Goal: Task Accomplishment & Management: Complete application form

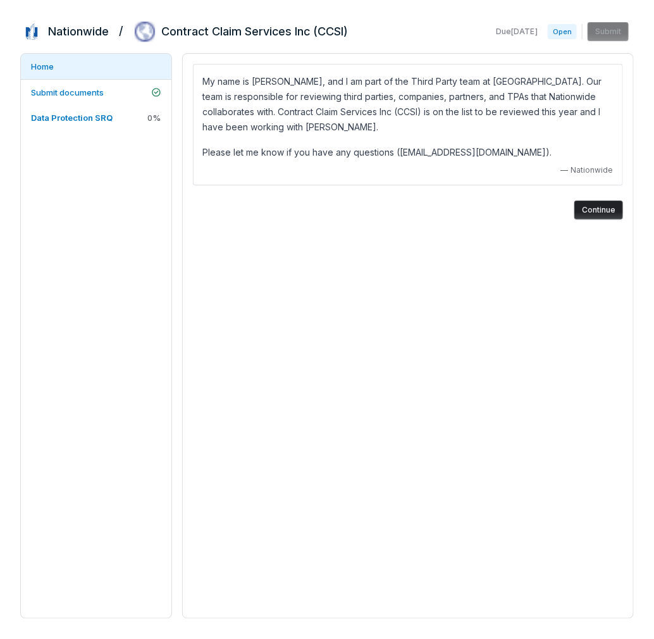
click at [584, 209] on button "Continue" at bounding box center [598, 209] width 49 height 19
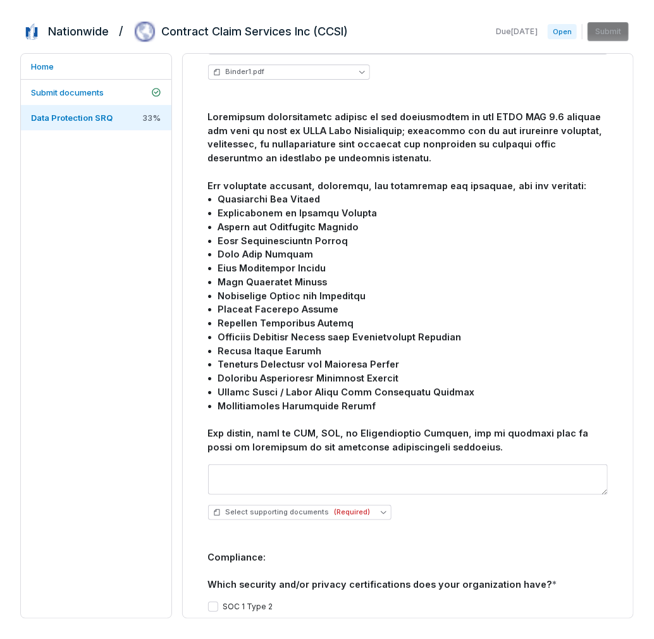
scroll to position [1201, 0]
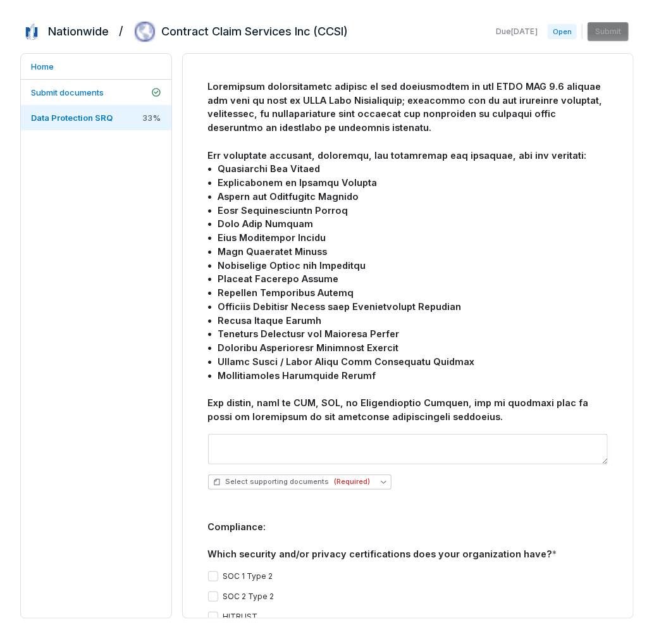
click at [354, 477] on span "(Required)" at bounding box center [352, 481] width 36 height 9
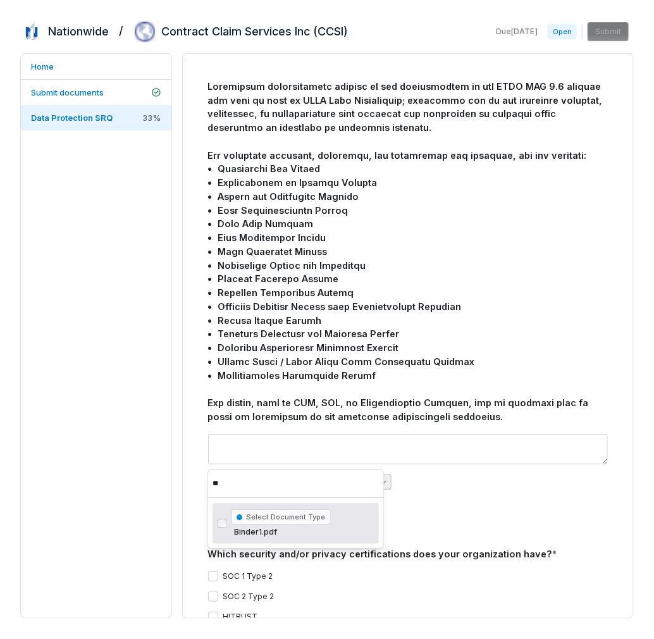
click at [334, 483] on input "**" at bounding box center [295, 483] width 166 height 28
type input "**"
click at [67, 87] on span "Submit documents" at bounding box center [67, 92] width 73 height 10
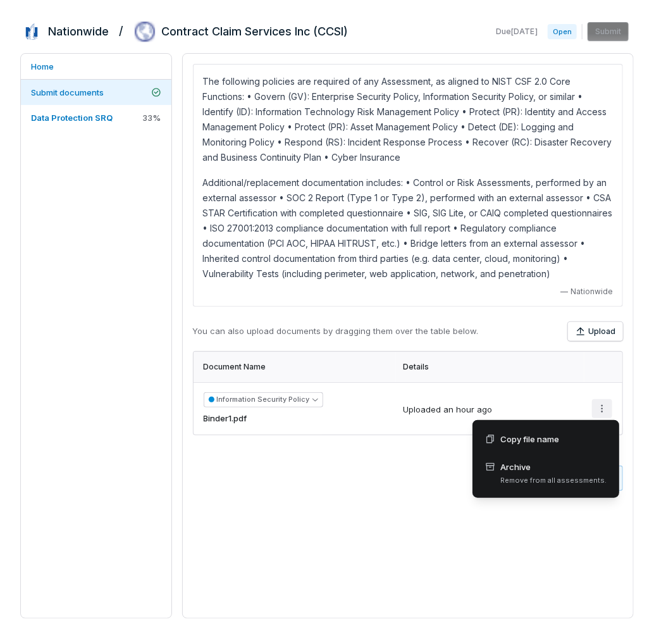
click at [602, 411] on html "Nationwide / Contract Claim Services Inc (CCSI) Due [DATE] Open Submit Home Sub…" at bounding box center [327, 319] width 654 height 639
click at [416, 480] on html "Nationwide / Contract Claim Services Inc (CCSI) Due [DATE] Open Submit Home Sub…" at bounding box center [327, 319] width 654 height 639
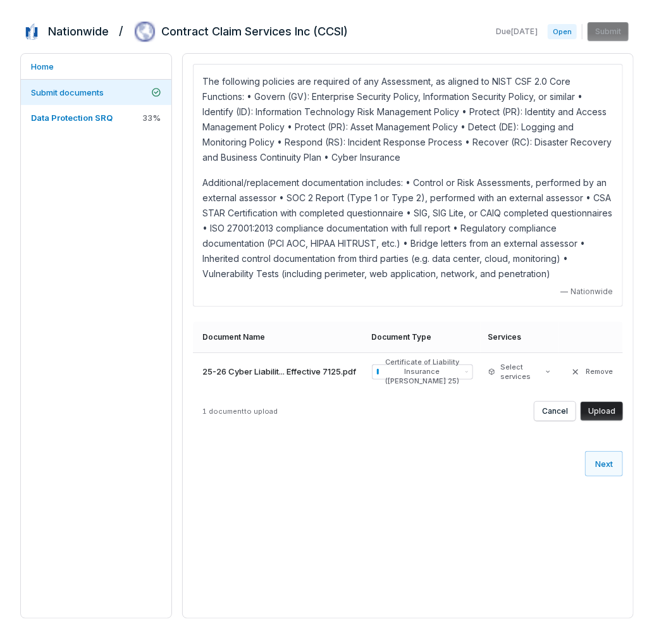
click at [594, 409] on button "Upload" at bounding box center [601, 410] width 42 height 19
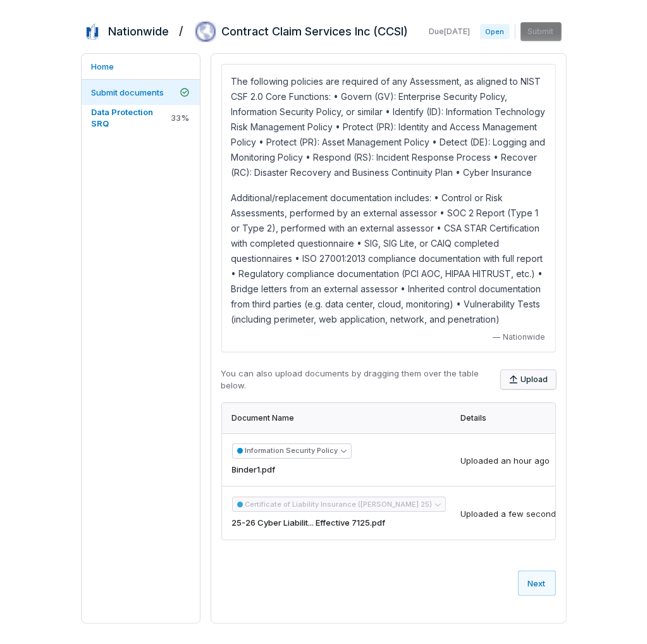
click at [535, 389] on button "Upload" at bounding box center [528, 379] width 55 height 19
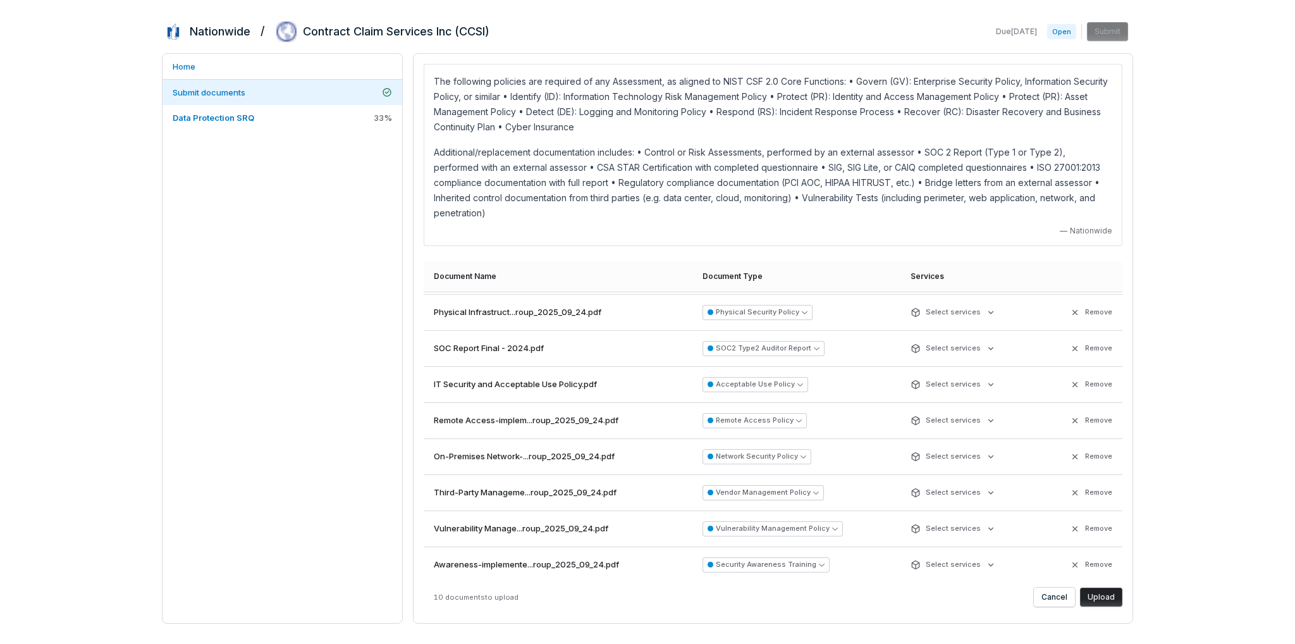
scroll to position [73, 0]
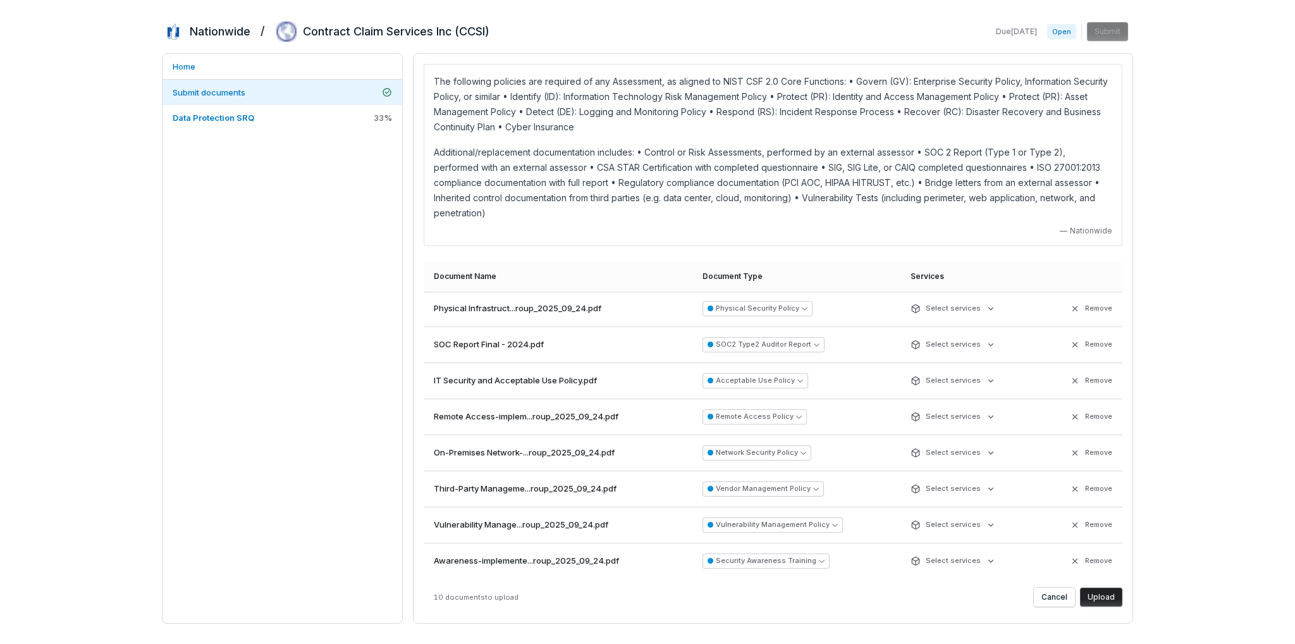
click at [653, 592] on button "Upload" at bounding box center [1101, 596] width 42 height 19
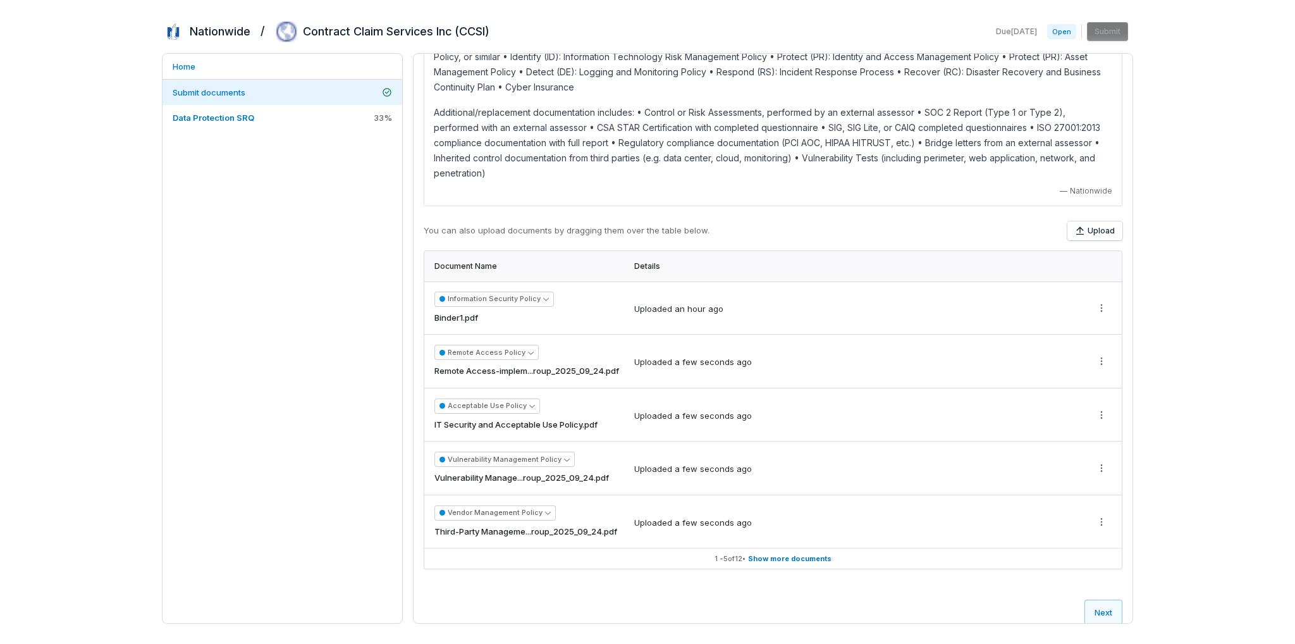
scroll to position [51, 0]
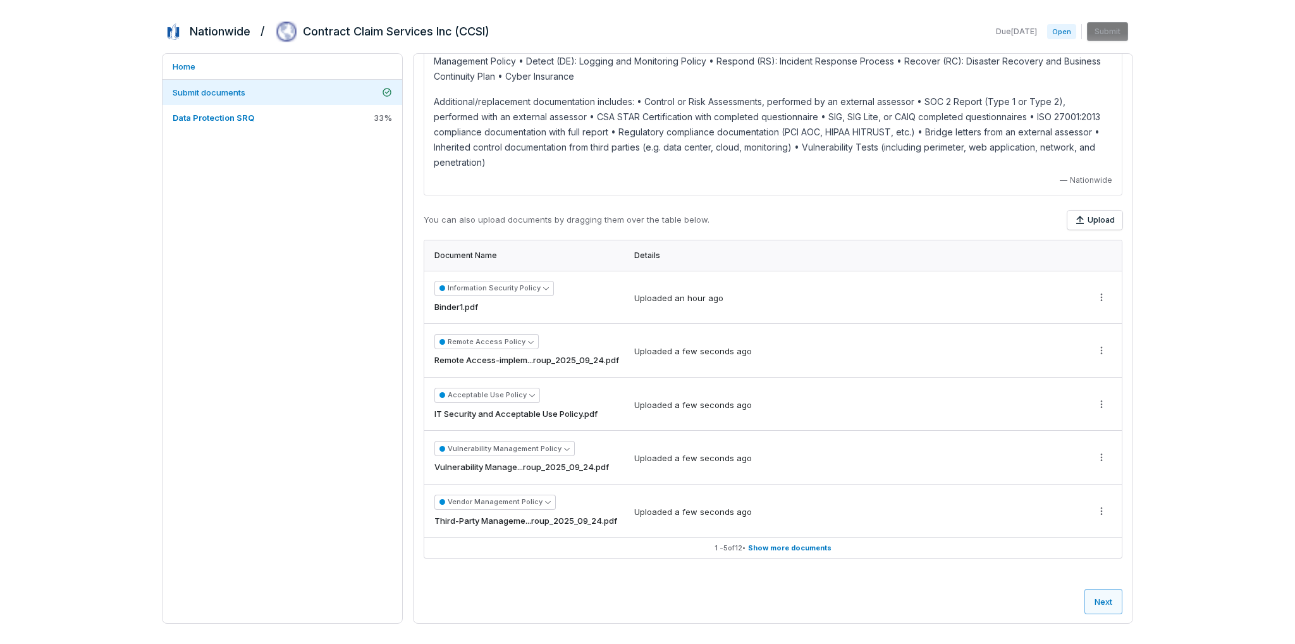
click at [653, 601] on button "Next" at bounding box center [1103, 601] width 38 height 25
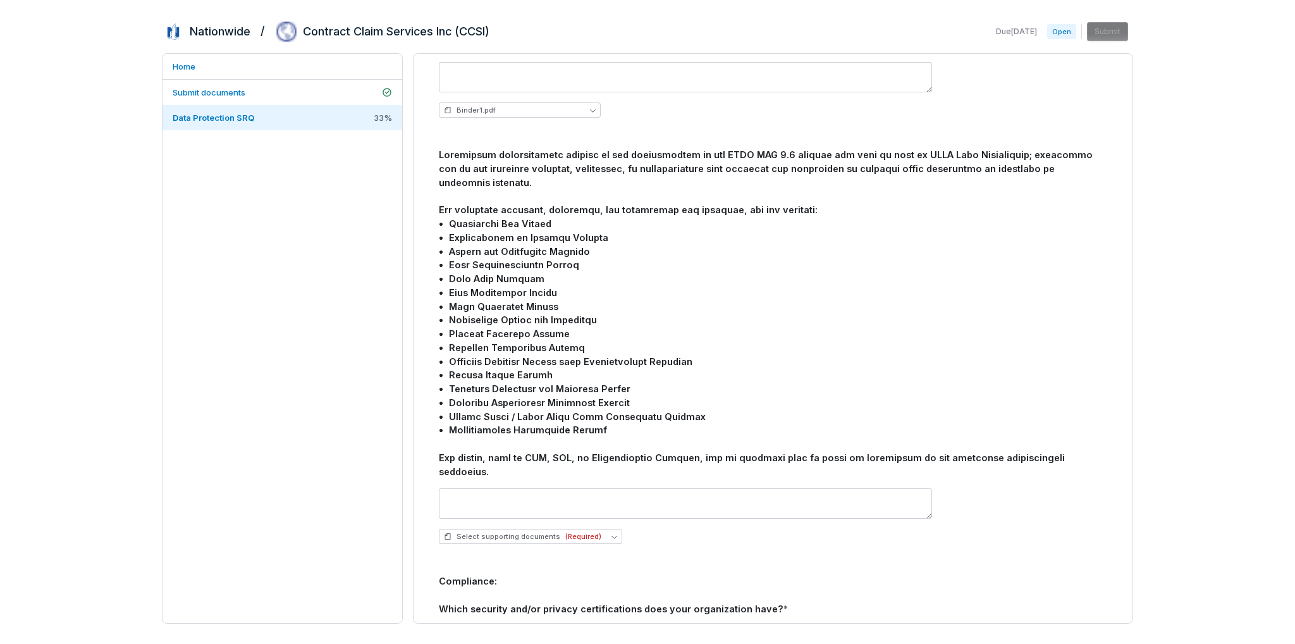
scroll to position [1012, 0]
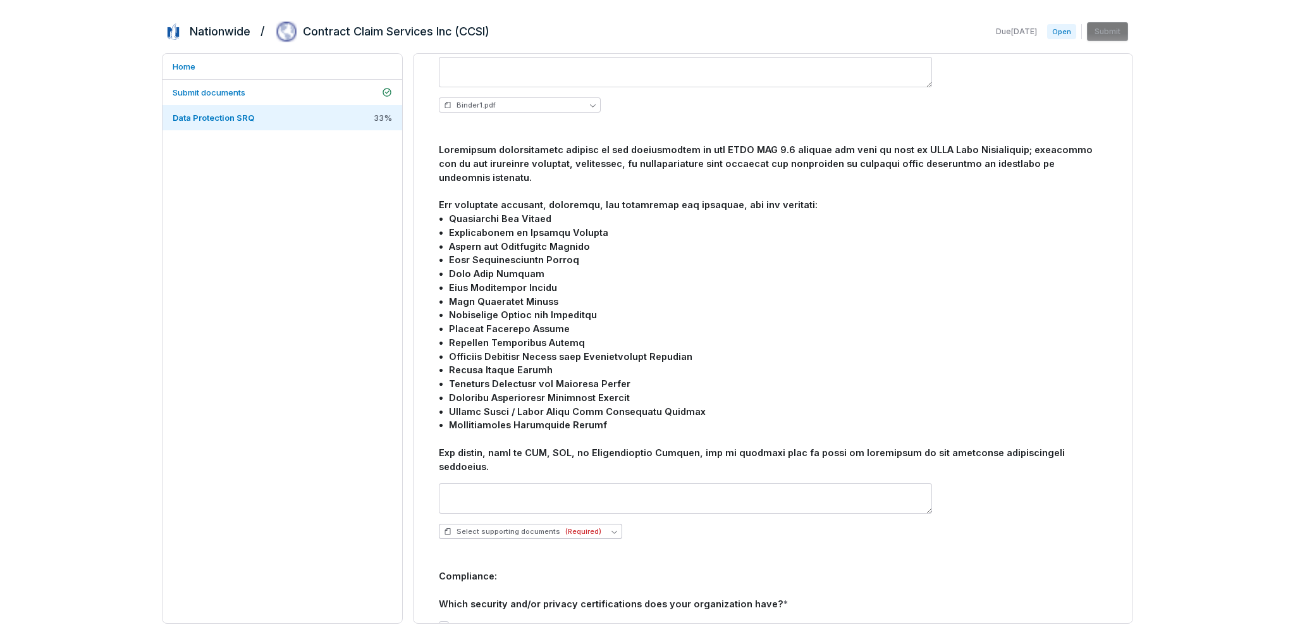
click at [611, 529] on icon "button" at bounding box center [614, 532] width 6 height 6
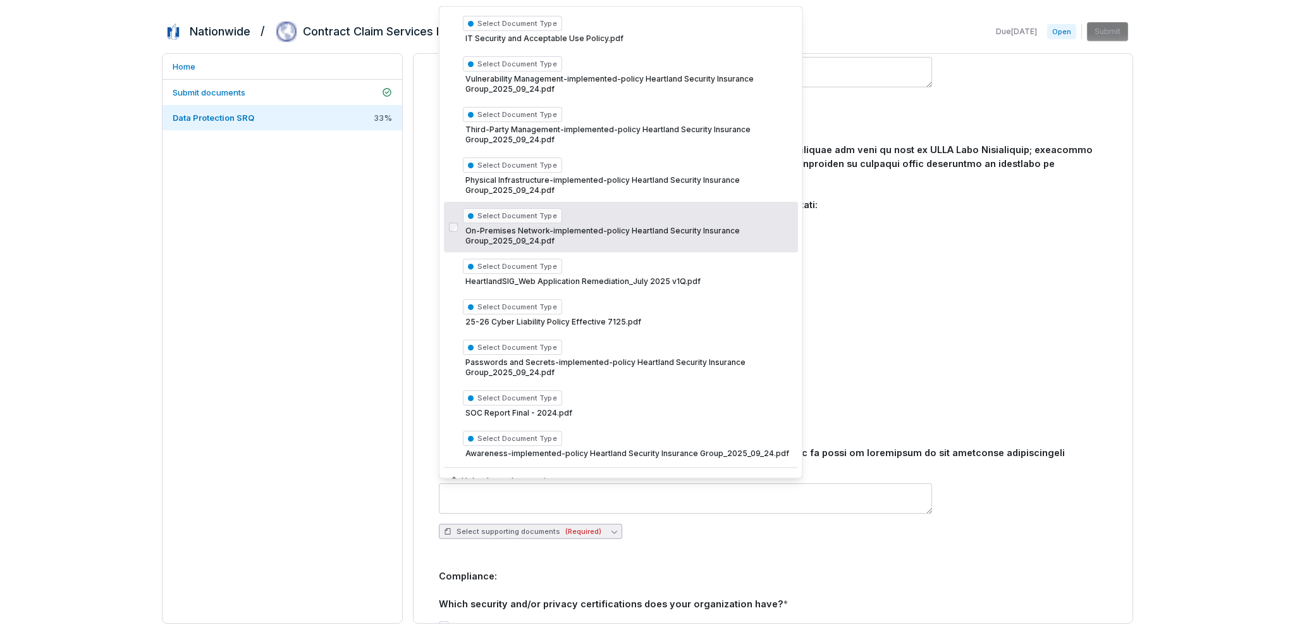
scroll to position [122, 0]
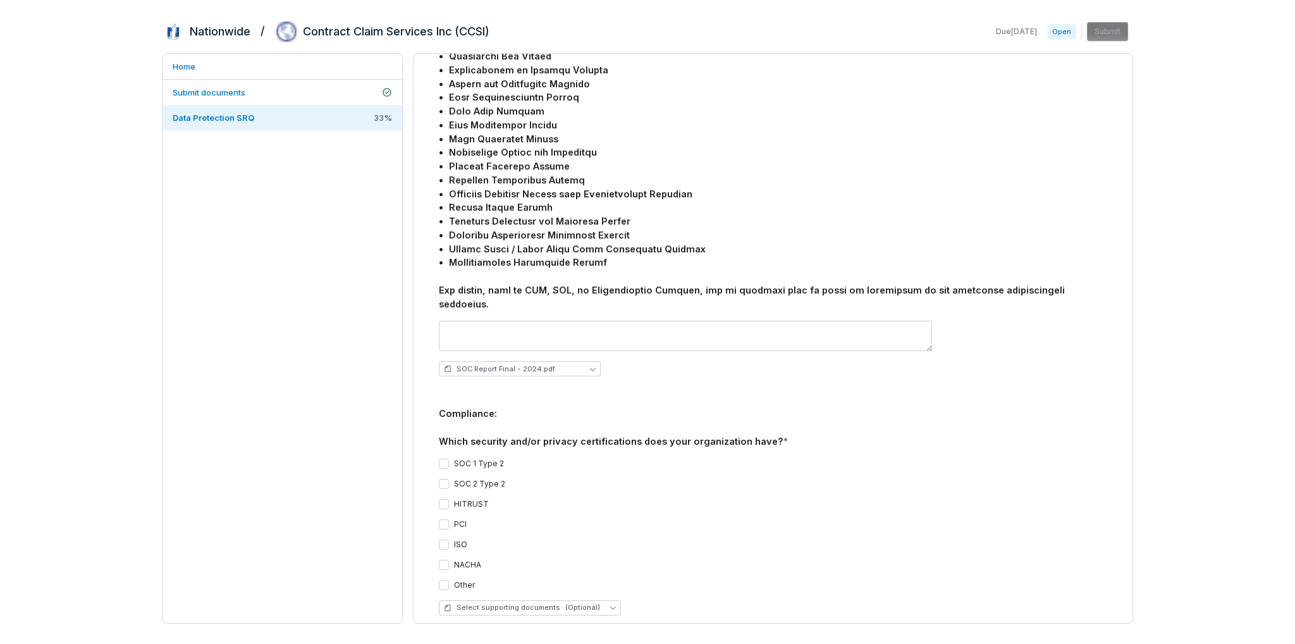
scroll to position [1201, 0]
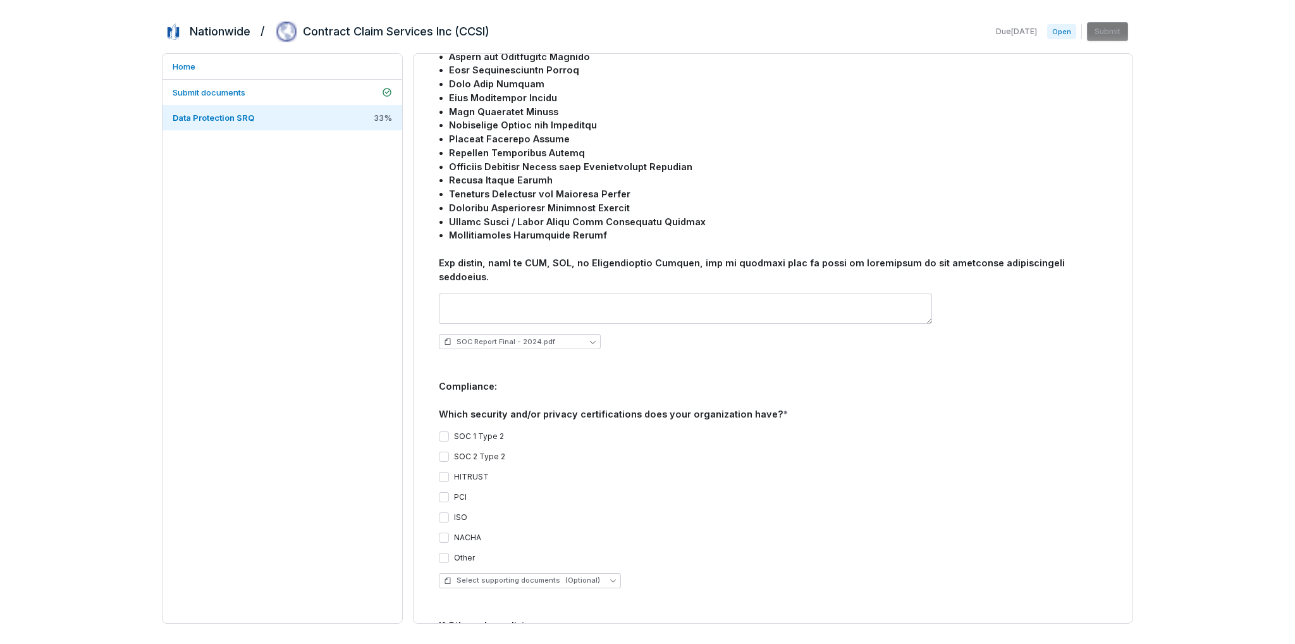
click at [446, 431] on button "SOC 1 Type 2" at bounding box center [444, 436] width 10 height 10
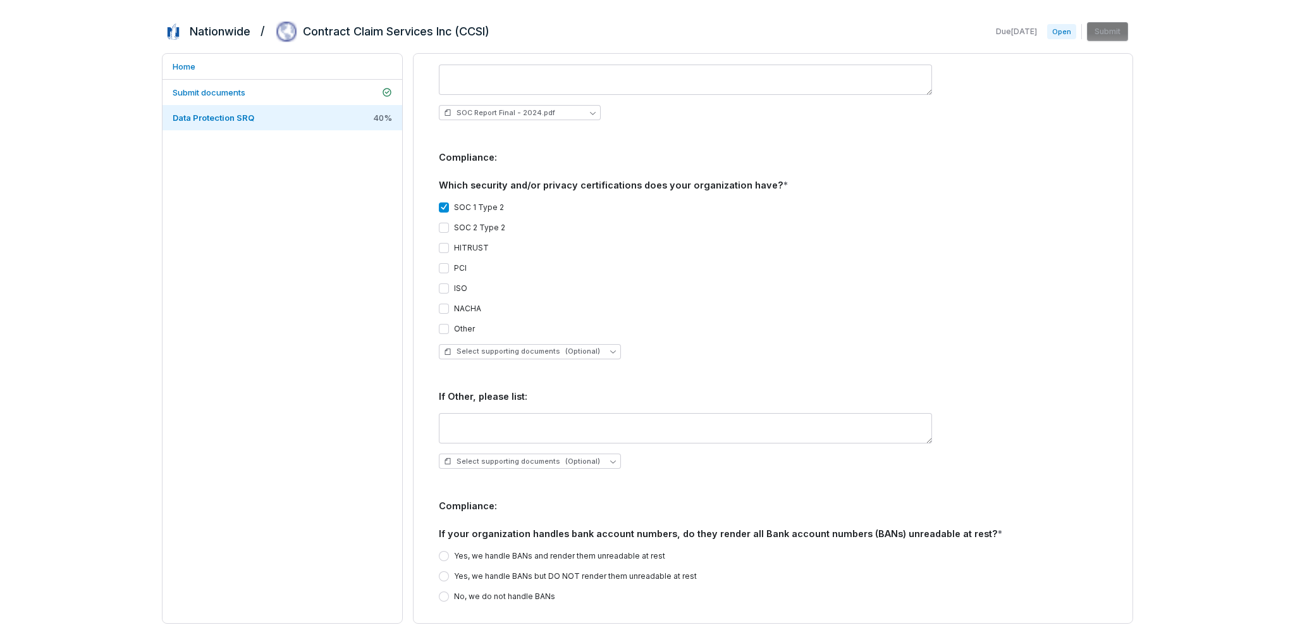
scroll to position [1454, 0]
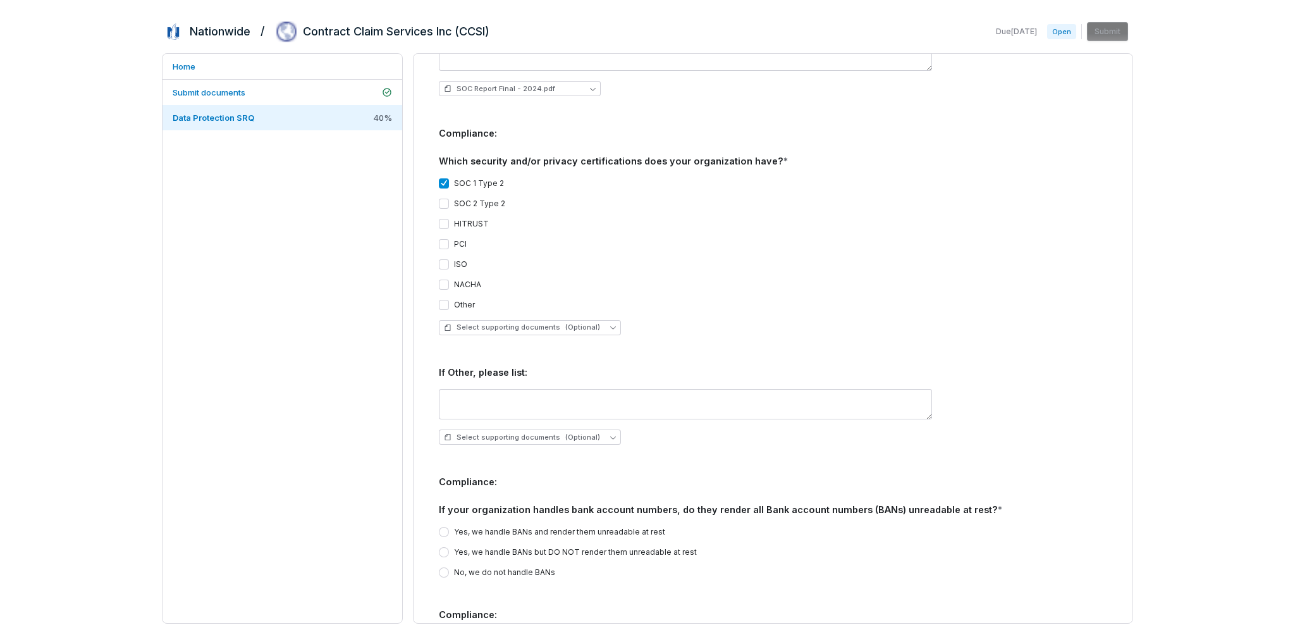
click at [443, 547] on button "Yes, we handle BANs but DO NOT render them unreadable at rest" at bounding box center [444, 552] width 10 height 10
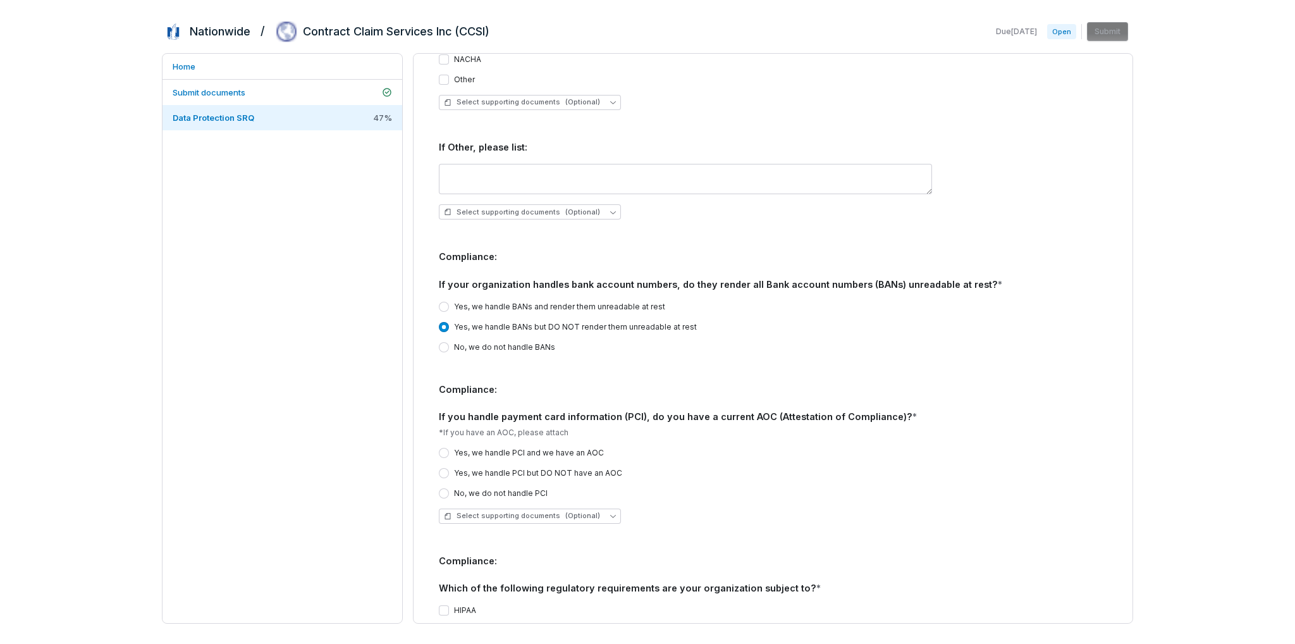
scroll to position [1707, 0]
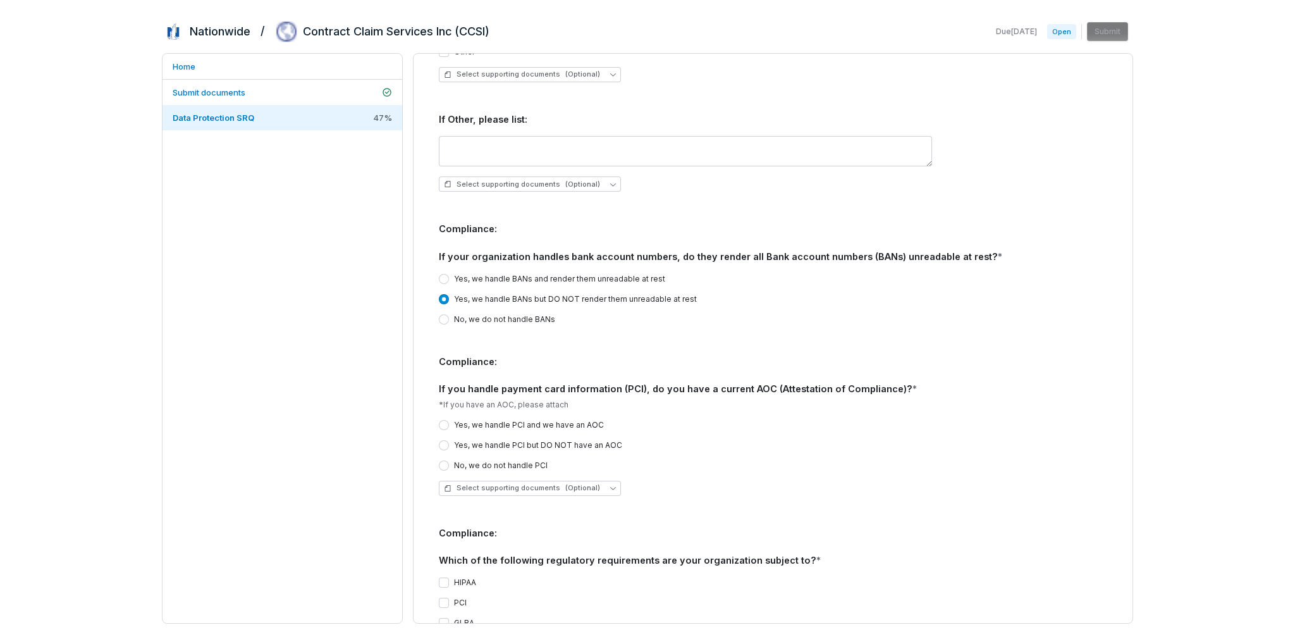
click at [446, 460] on button "No, we do not handle PCI" at bounding box center [444, 465] width 10 height 10
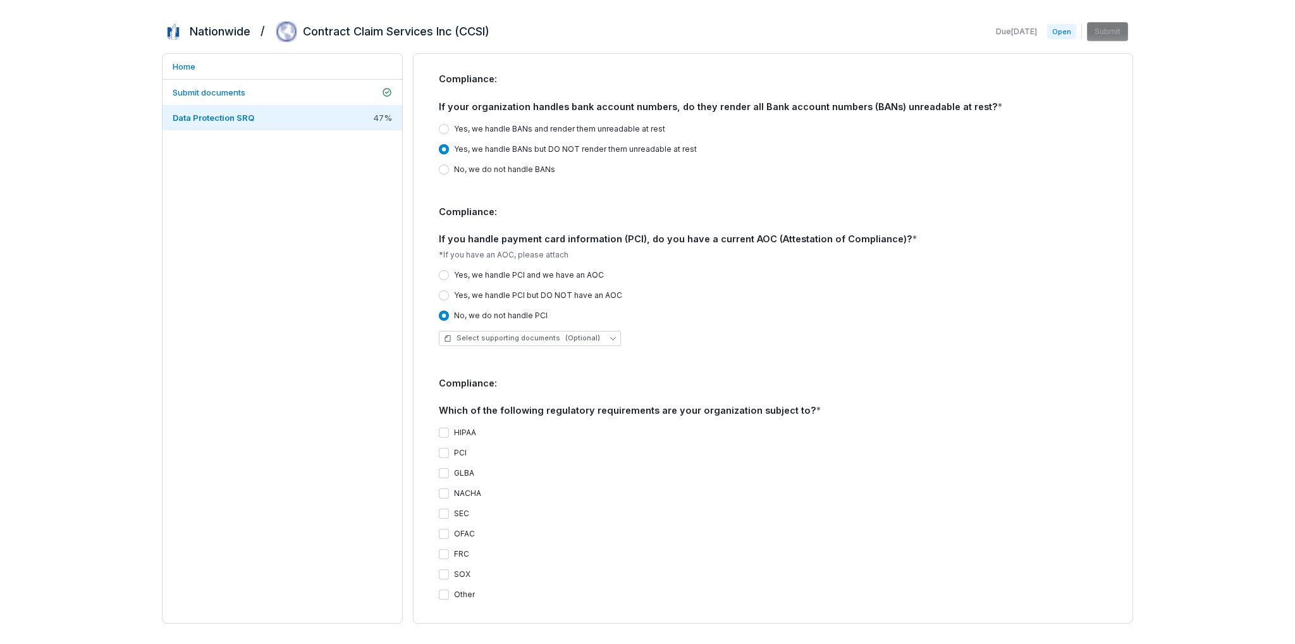
scroll to position [1897, 0]
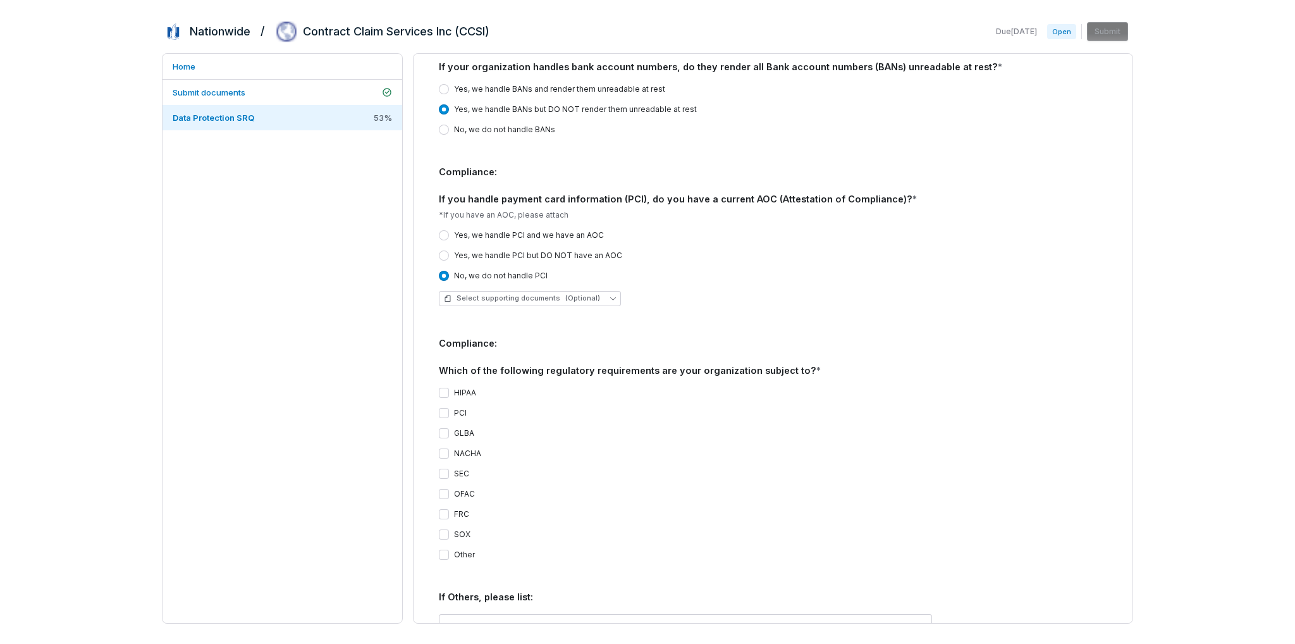
click at [444, 489] on button "OFAC" at bounding box center [444, 494] width 10 height 10
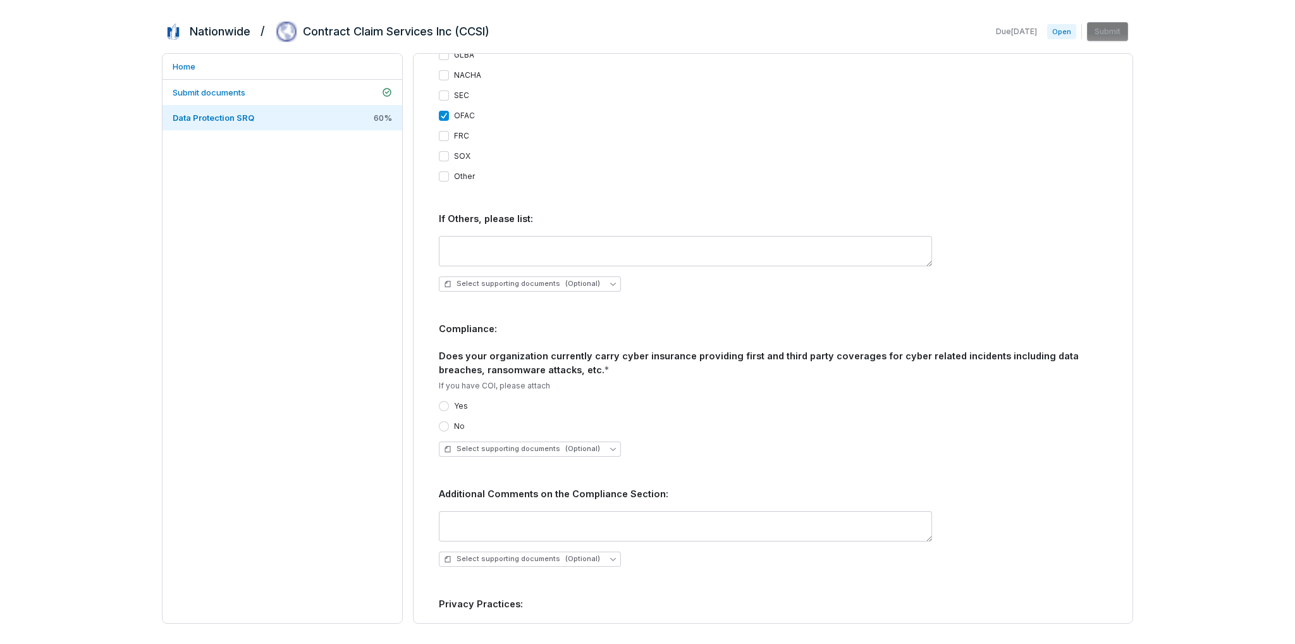
scroll to position [2276, 0]
click at [441, 400] on button "Yes" at bounding box center [444, 405] width 10 height 10
click at [610, 444] on icon "button" at bounding box center [613, 447] width 6 height 6
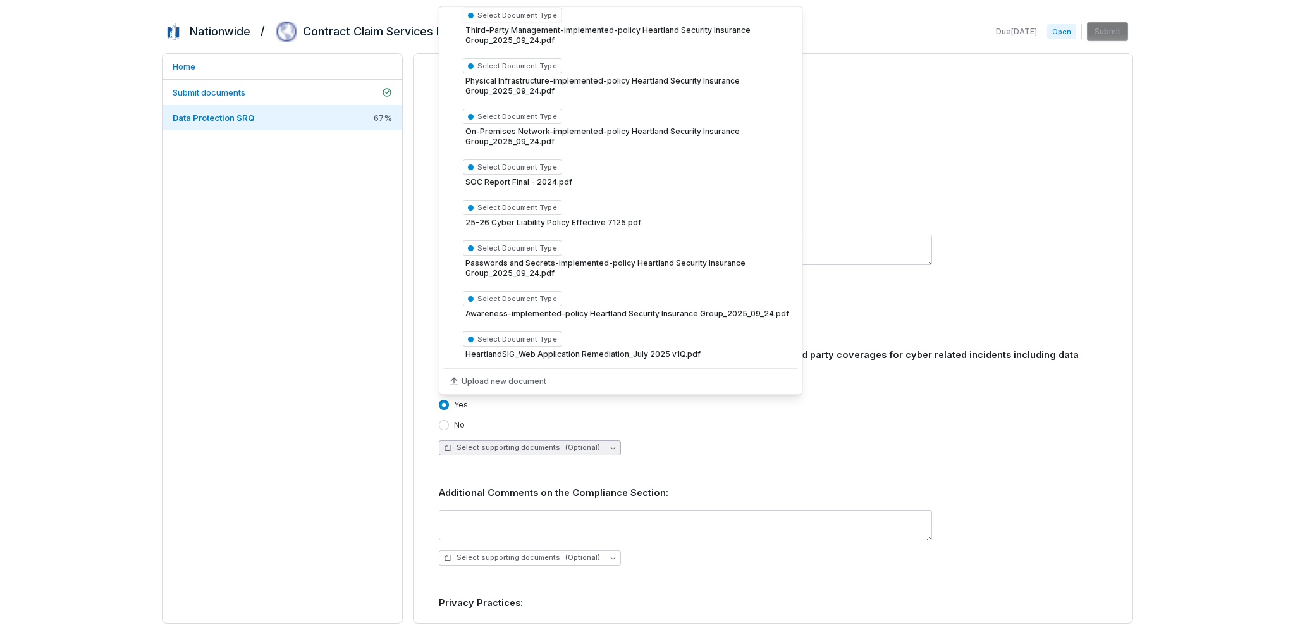
scroll to position [222, 0]
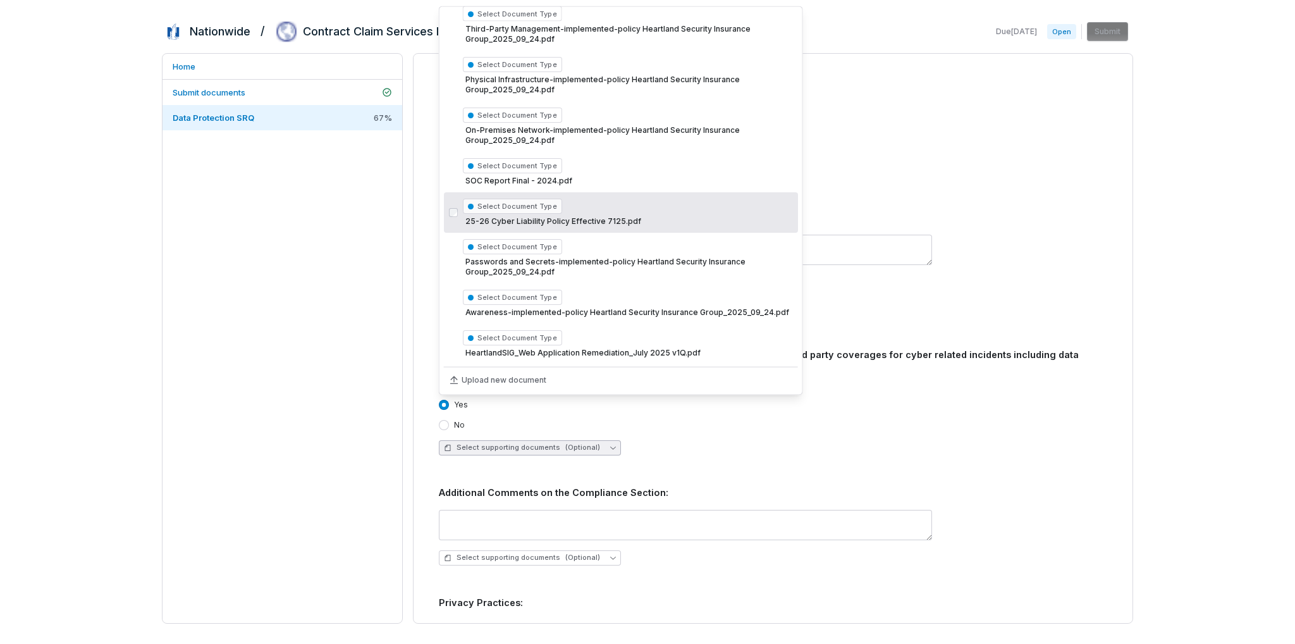
click at [571, 218] on span "25-26 Cyber Liability Policy Effective 7125.pdf" at bounding box center [628, 221] width 330 height 10
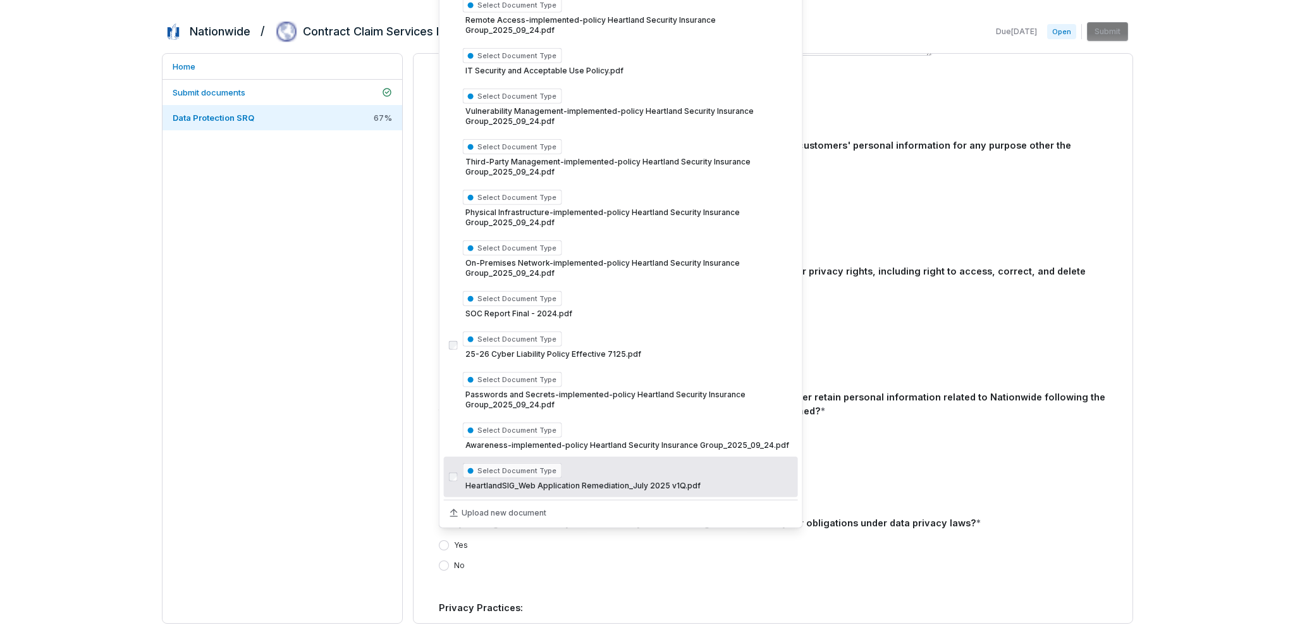
scroll to position [2782, 0]
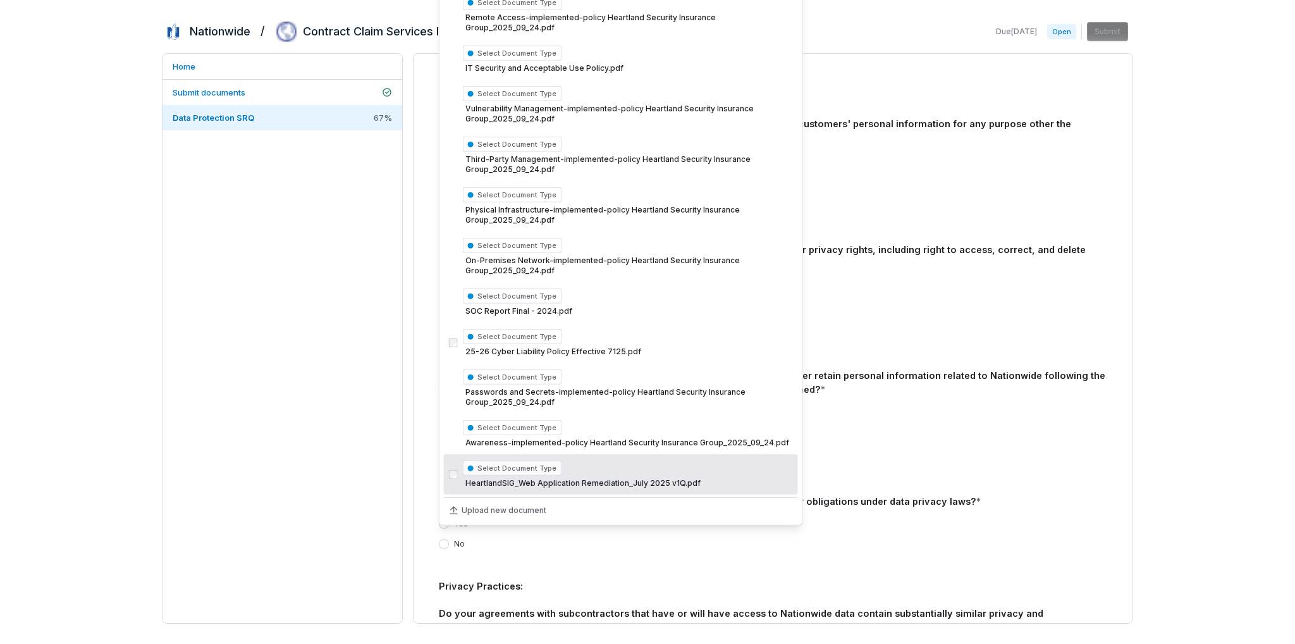
click at [653, 421] on div "**********" at bounding box center [647, 322] width 1295 height 644
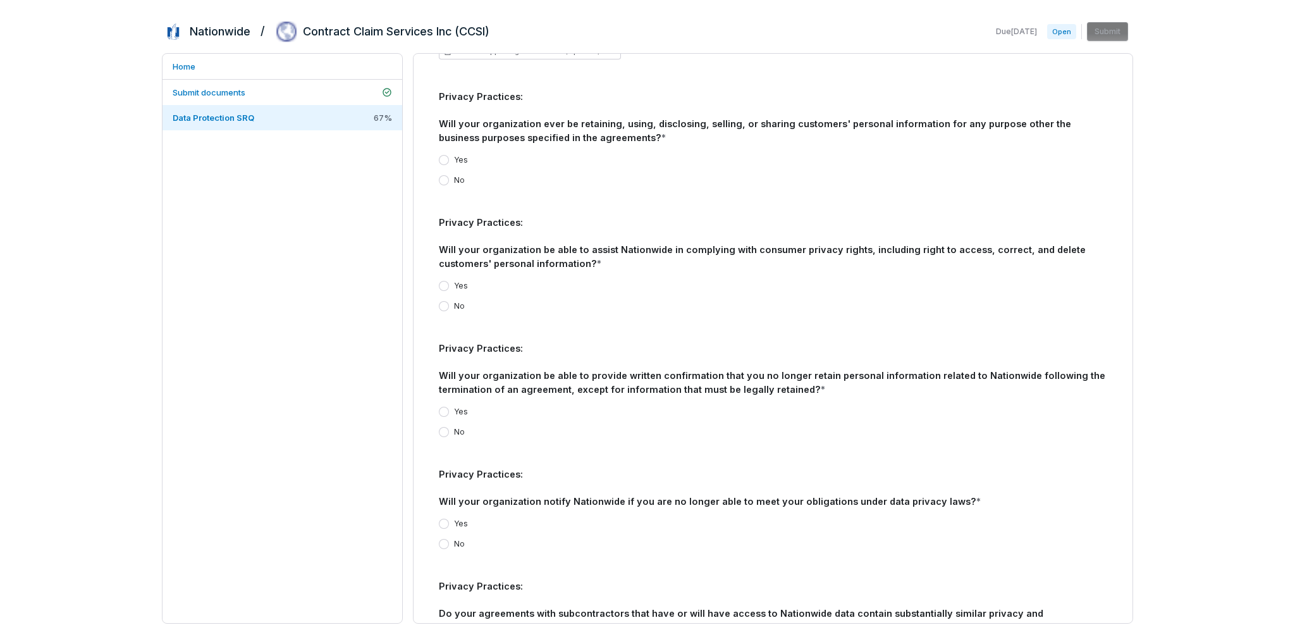
scroll to position [2845, 0]
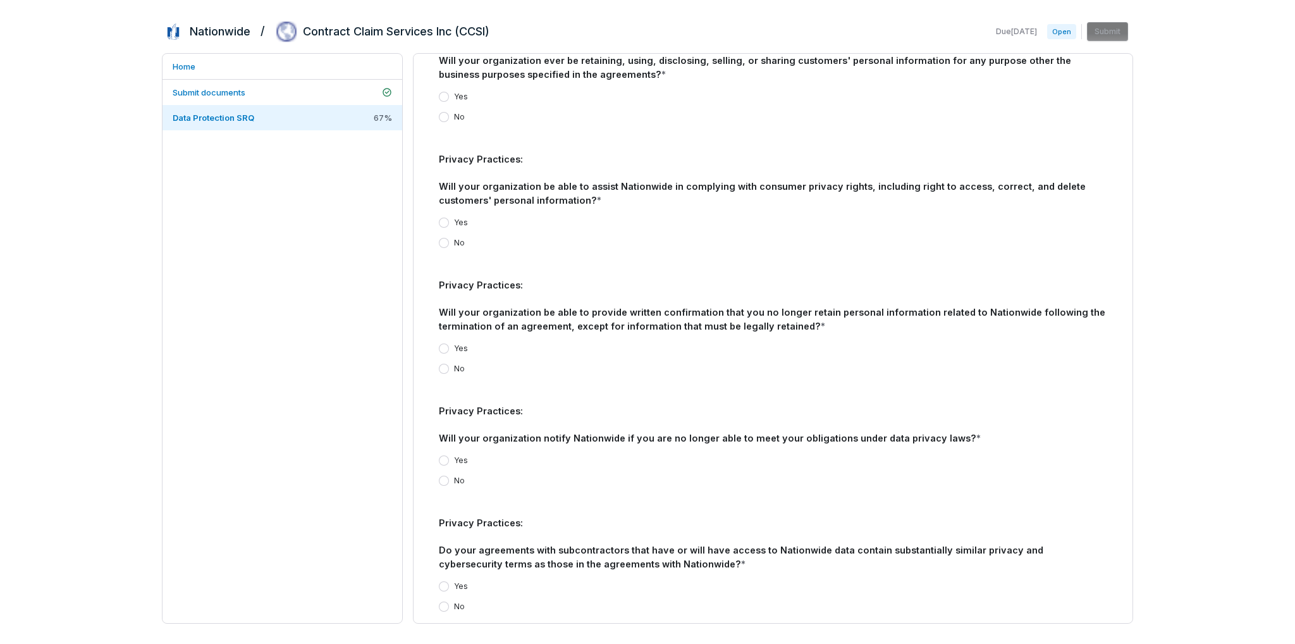
click at [443, 455] on button "Yes" at bounding box center [444, 460] width 10 height 10
click at [443, 217] on button "Yes" at bounding box center [444, 222] width 10 height 10
click at [446, 343] on button "Yes" at bounding box center [444, 348] width 10 height 10
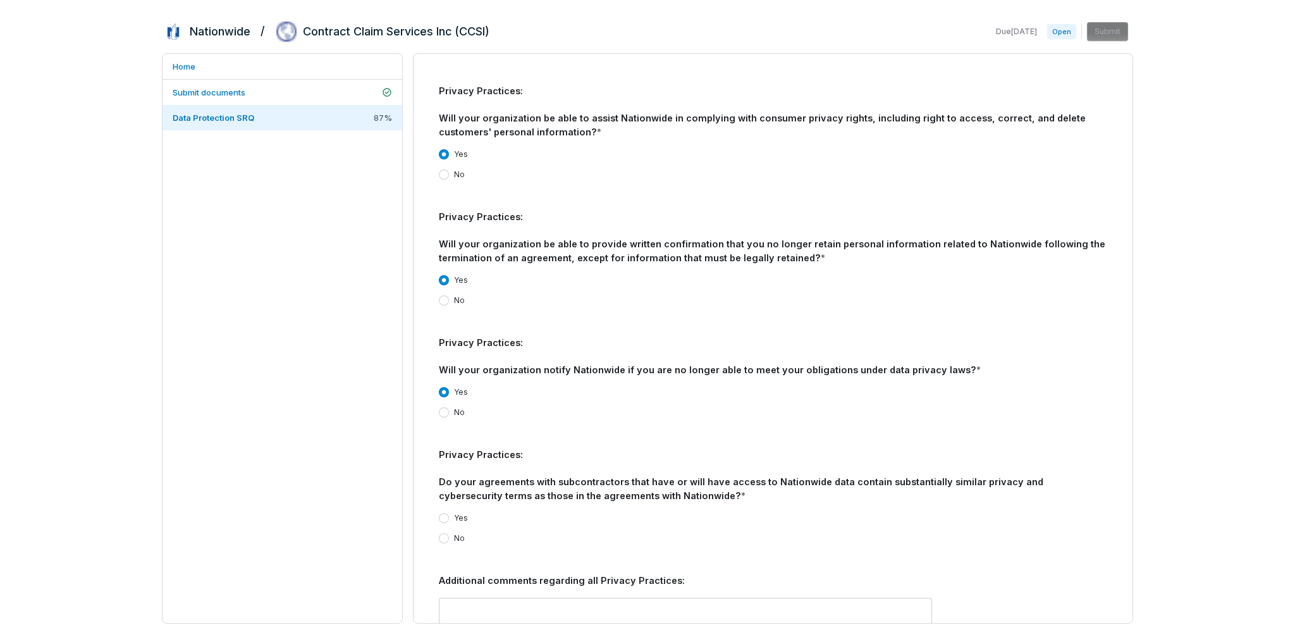
click at [443, 513] on button "Yes" at bounding box center [444, 518] width 10 height 10
drag, startPoint x: 1133, startPoint y: 558, endPoint x: 1125, endPoint y: 495, distance: 63.0
click at [653, 487] on div "**********" at bounding box center [647, 322] width 1295 height 644
click at [653, 283] on div "**********" at bounding box center [647, 322] width 1295 height 644
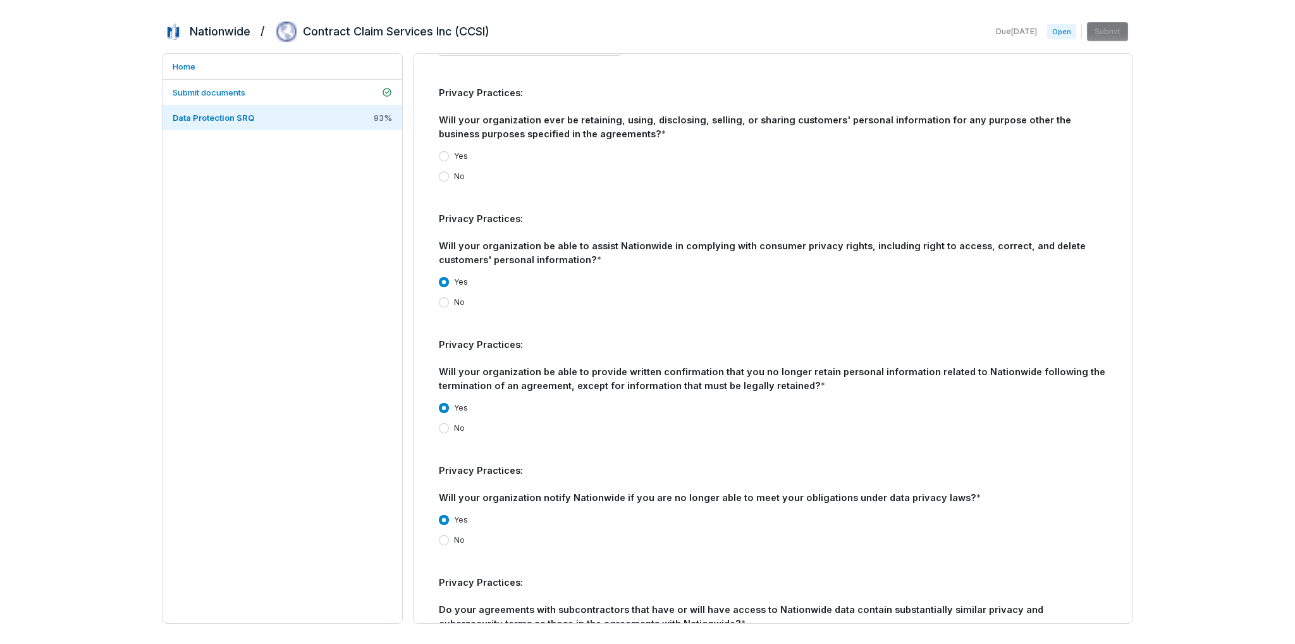
scroll to position [2769, 0]
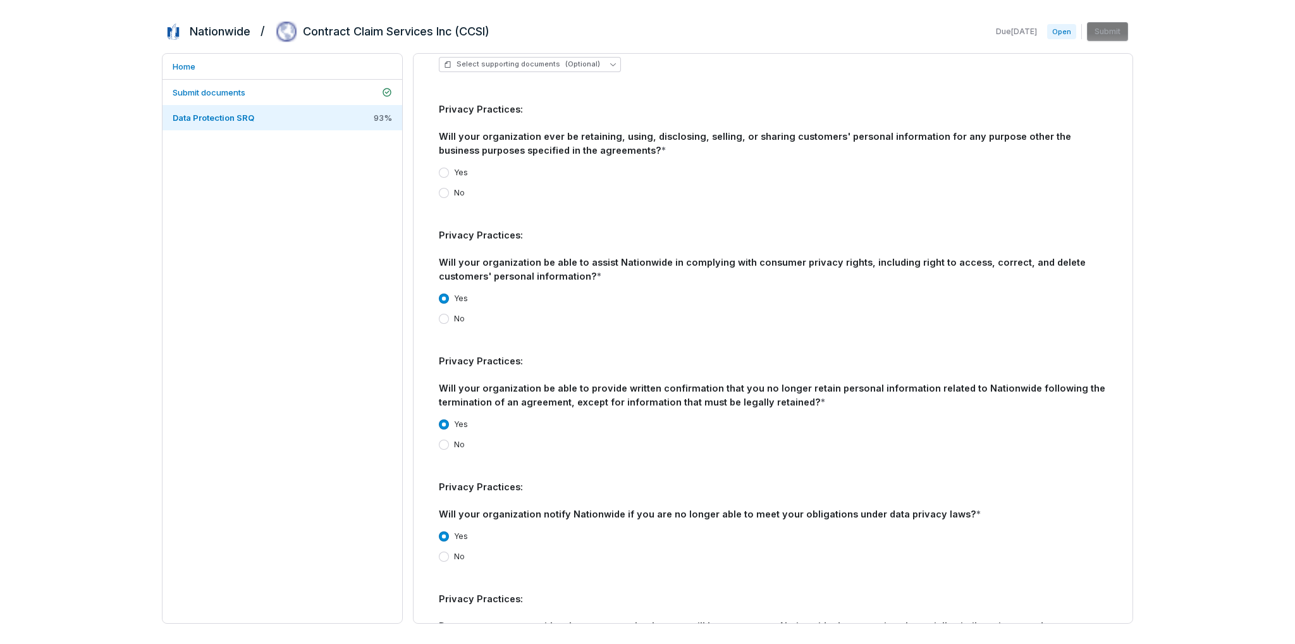
click at [446, 188] on button "No" at bounding box center [444, 193] width 10 height 10
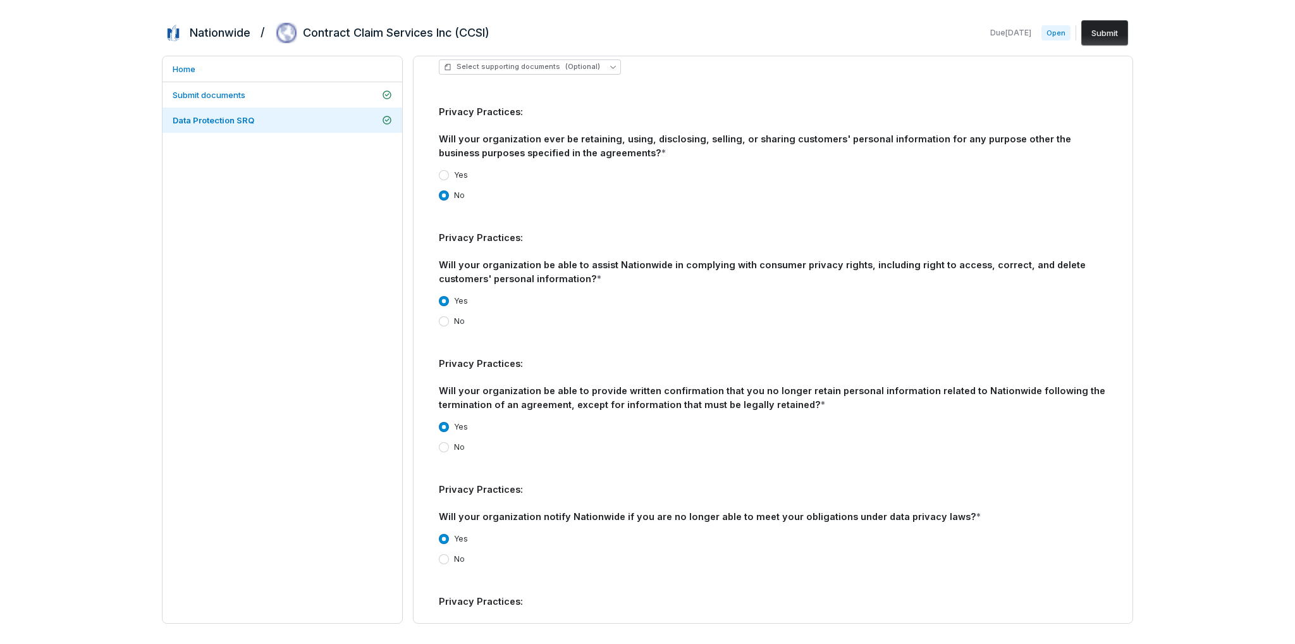
click at [653, 29] on button "Submit" at bounding box center [1104, 32] width 47 height 25
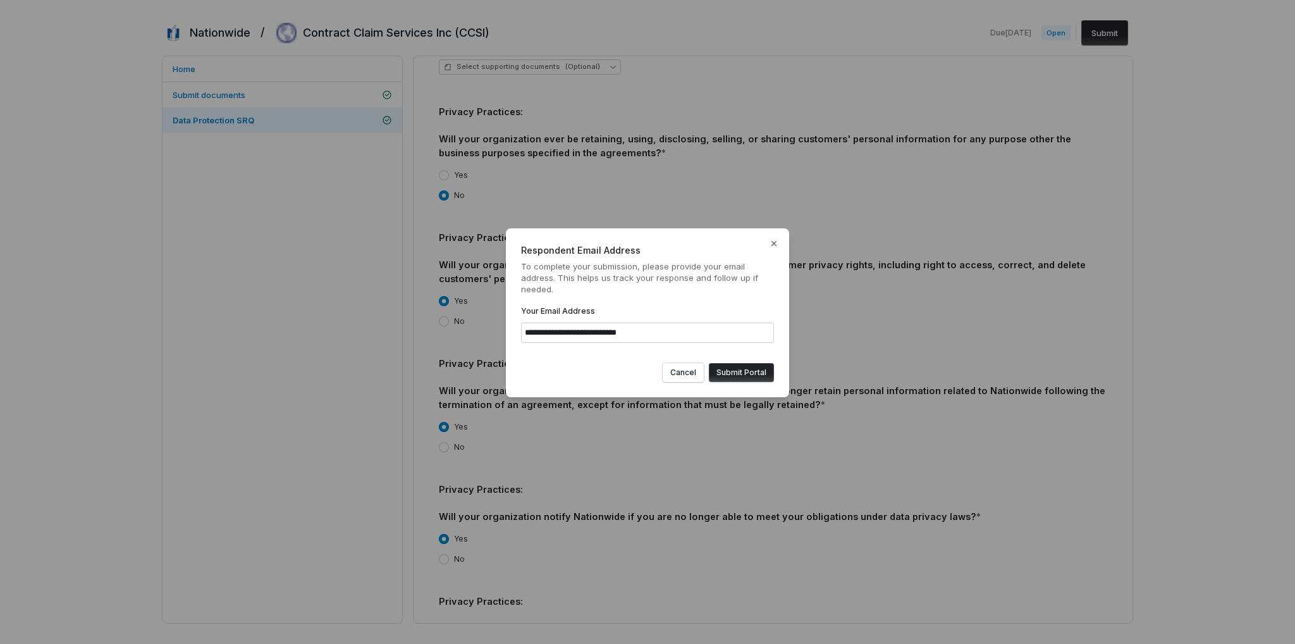
type input "**********"
click at [653, 370] on button "Submit Portal" at bounding box center [741, 372] width 65 height 19
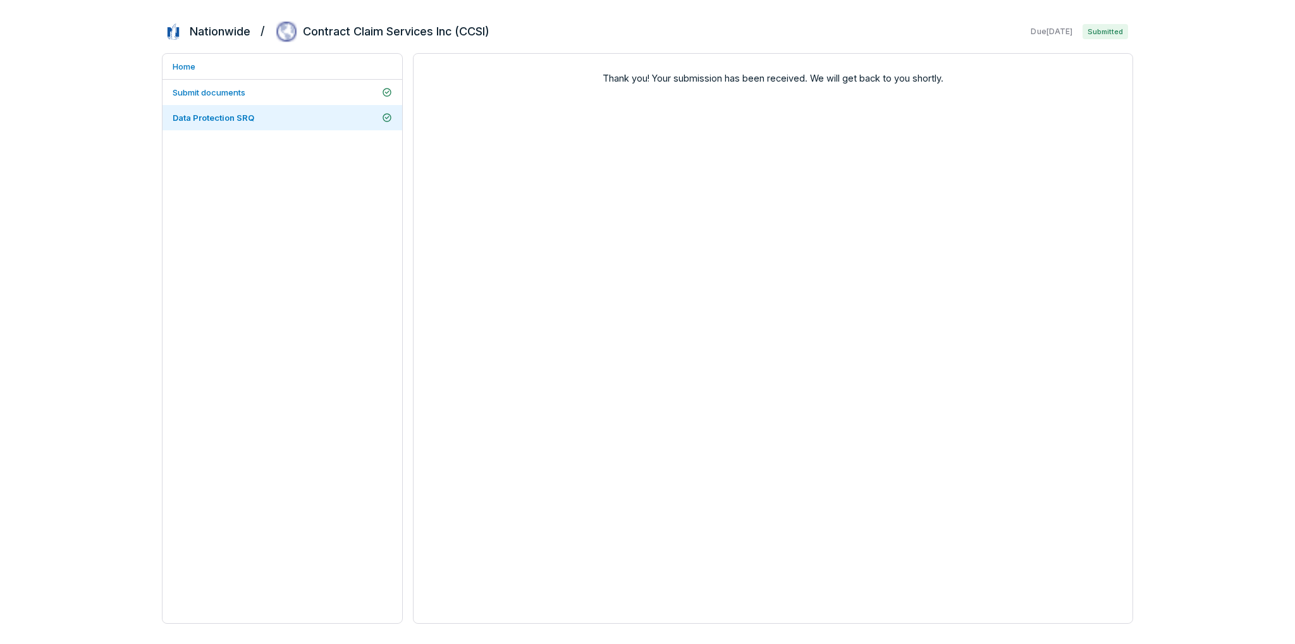
scroll to position [0, 0]
